Goal: Task Accomplishment & Management: Use online tool/utility

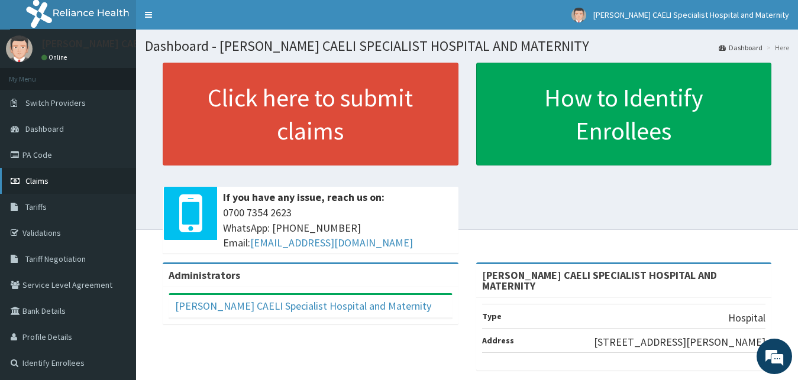
click at [40, 177] on span "Claims" at bounding box center [36, 181] width 23 height 11
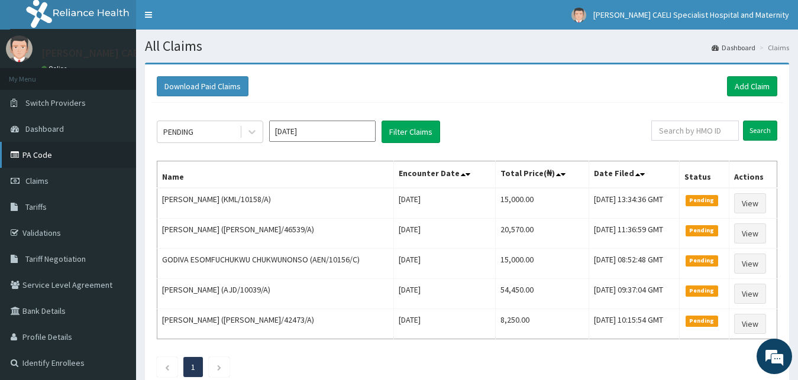
click at [28, 156] on link "PA Code" at bounding box center [68, 155] width 136 height 26
click at [32, 153] on link "PA Code" at bounding box center [68, 155] width 136 height 26
